Goal: Transaction & Acquisition: Purchase product/service

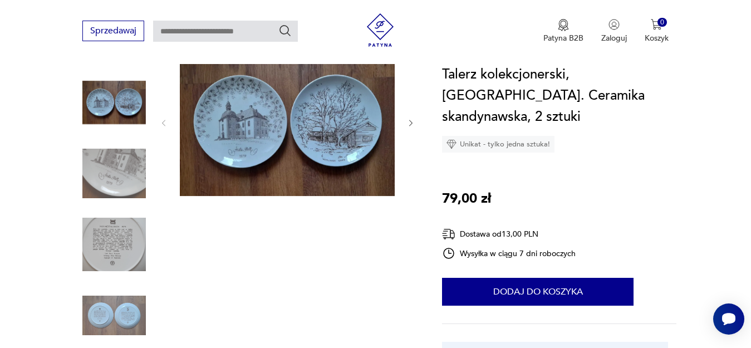
click at [346, 141] on img at bounding box center [287, 122] width 215 height 148
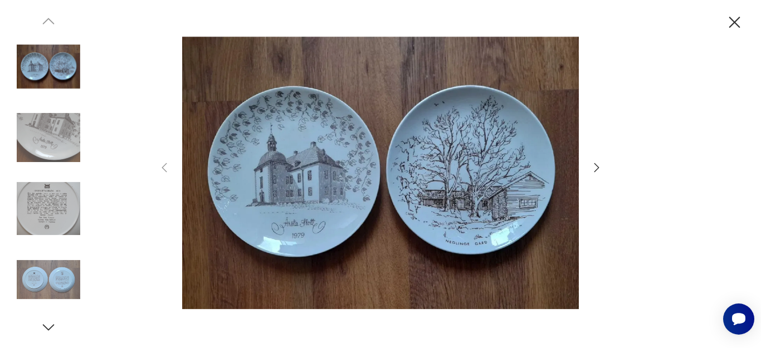
click at [597, 168] on icon "button" at bounding box center [596, 167] width 5 height 9
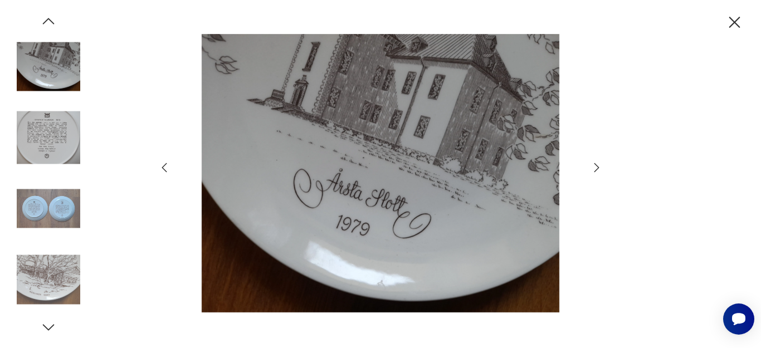
click at [597, 168] on icon "button" at bounding box center [596, 167] width 5 height 9
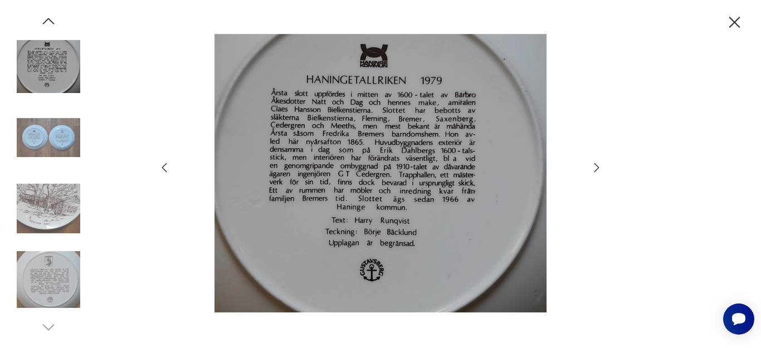
click at [729, 23] on icon "button" at bounding box center [733, 22] width 19 height 19
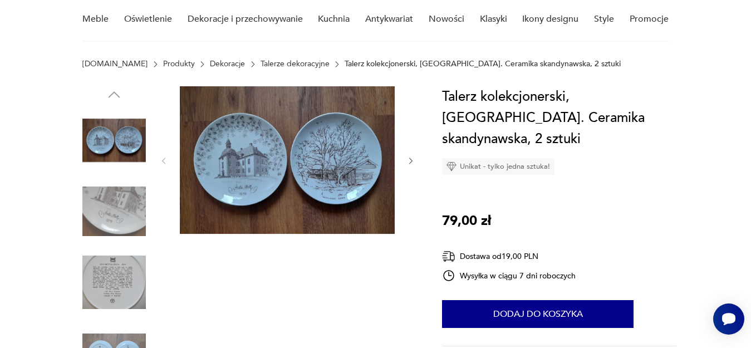
click at [410, 158] on icon "button" at bounding box center [410, 161] width 3 height 7
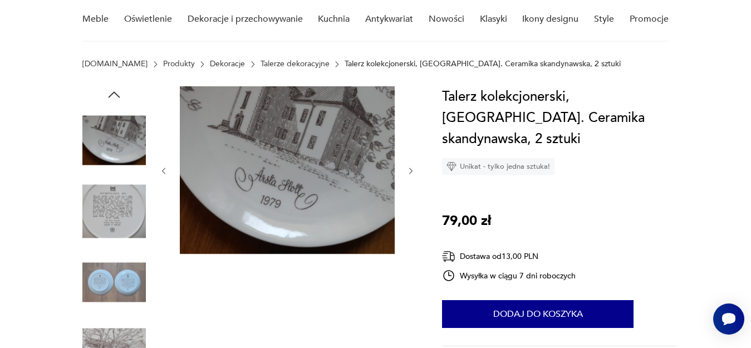
click at [411, 170] on icon "button" at bounding box center [410, 171] width 3 height 7
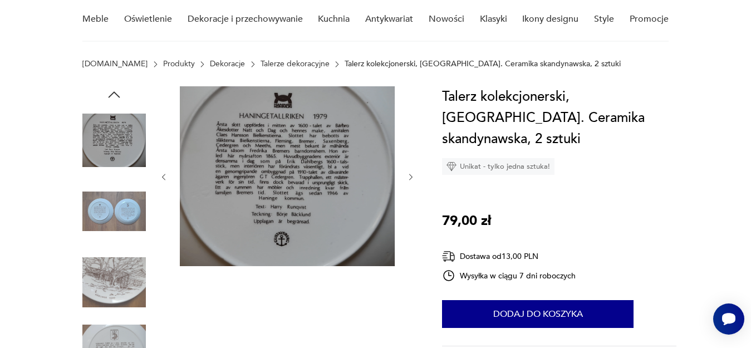
click at [411, 169] on div at bounding box center [287, 177] width 256 height 182
click at [410, 175] on icon "button" at bounding box center [410, 177] width 9 height 9
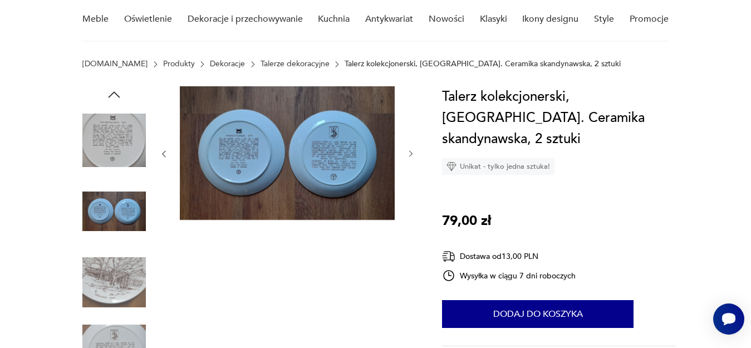
click at [345, 162] on img at bounding box center [287, 153] width 215 height 134
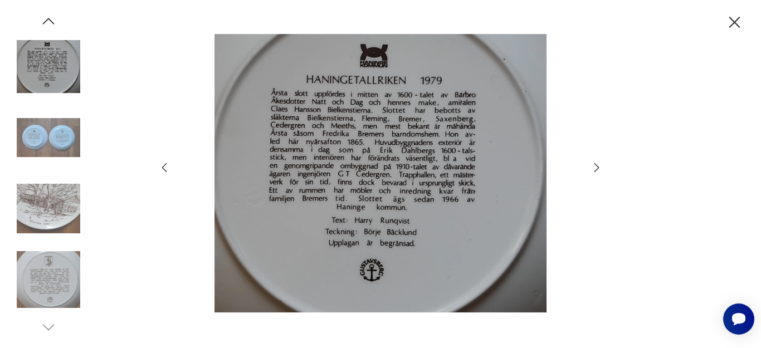
click at [596, 166] on icon "button" at bounding box center [596, 167] width 13 height 13
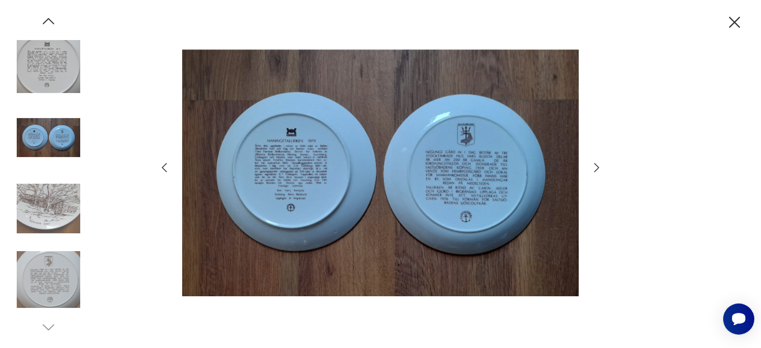
click at [495, 179] on img at bounding box center [380, 173] width 396 height 278
click at [488, 191] on img at bounding box center [380, 173] width 396 height 278
click at [595, 168] on icon "button" at bounding box center [596, 167] width 13 height 13
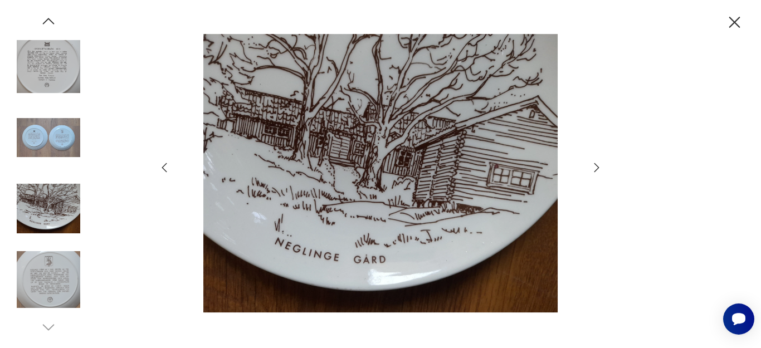
click at [595, 168] on icon "button" at bounding box center [596, 167] width 13 height 13
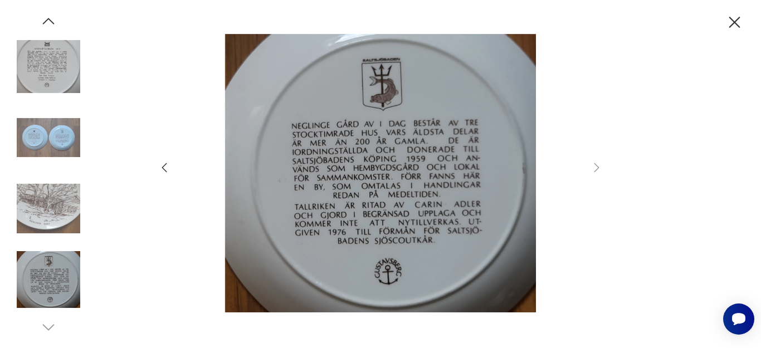
click at [595, 168] on icon "button" at bounding box center [596, 167] width 13 height 13
click at [732, 22] on icon "button" at bounding box center [733, 22] width 19 height 19
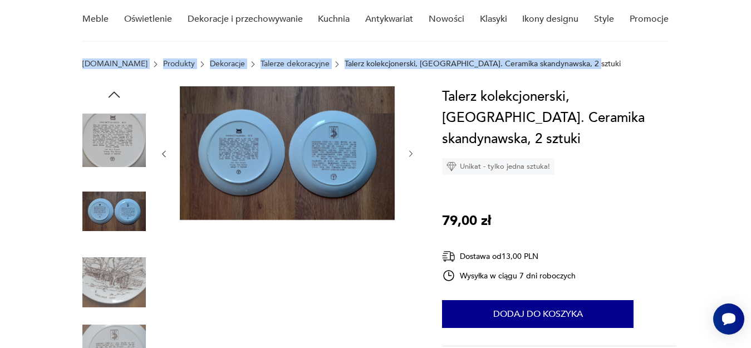
drag, startPoint x: 731, startPoint y: 22, endPoint x: 706, endPoint y: 68, distance: 52.8
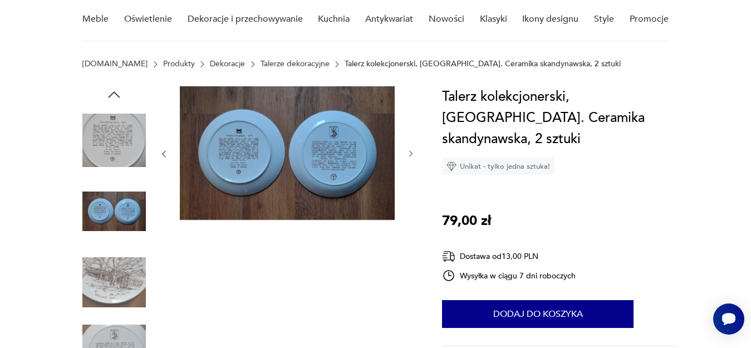
click at [674, 110] on h1 "Talerz kolekcjonerski, [GEOGRAPHIC_DATA]. Ceramika skandynawska, 2 sztuki" at bounding box center [559, 117] width 234 height 63
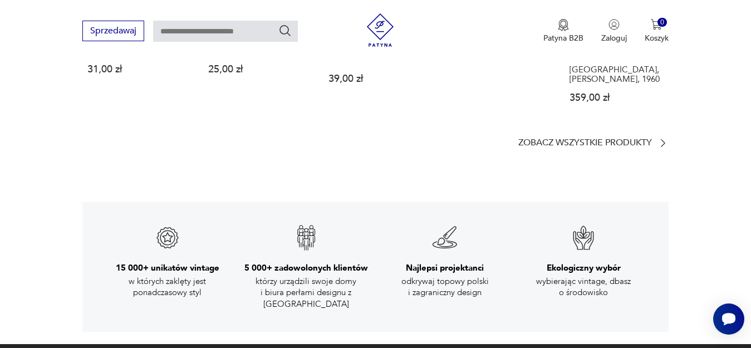
scroll to position [1727, 0]
